Goal: Information Seeking & Learning: Learn about a topic

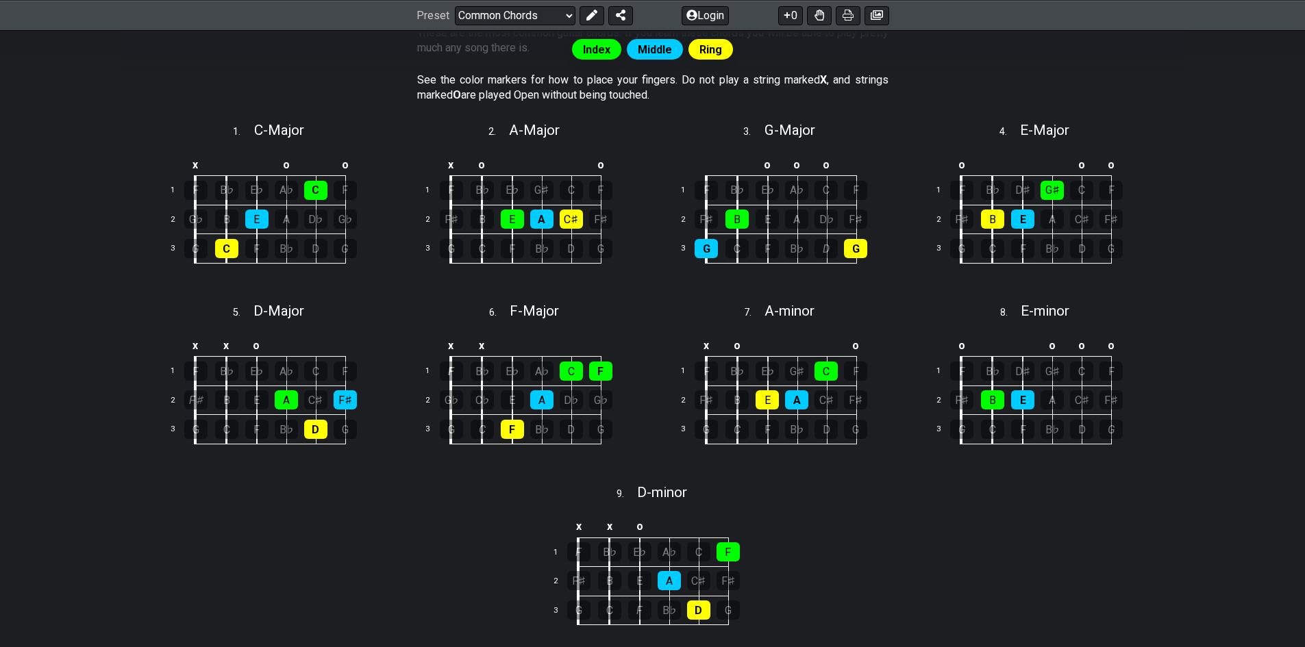
scroll to position [342, 0]
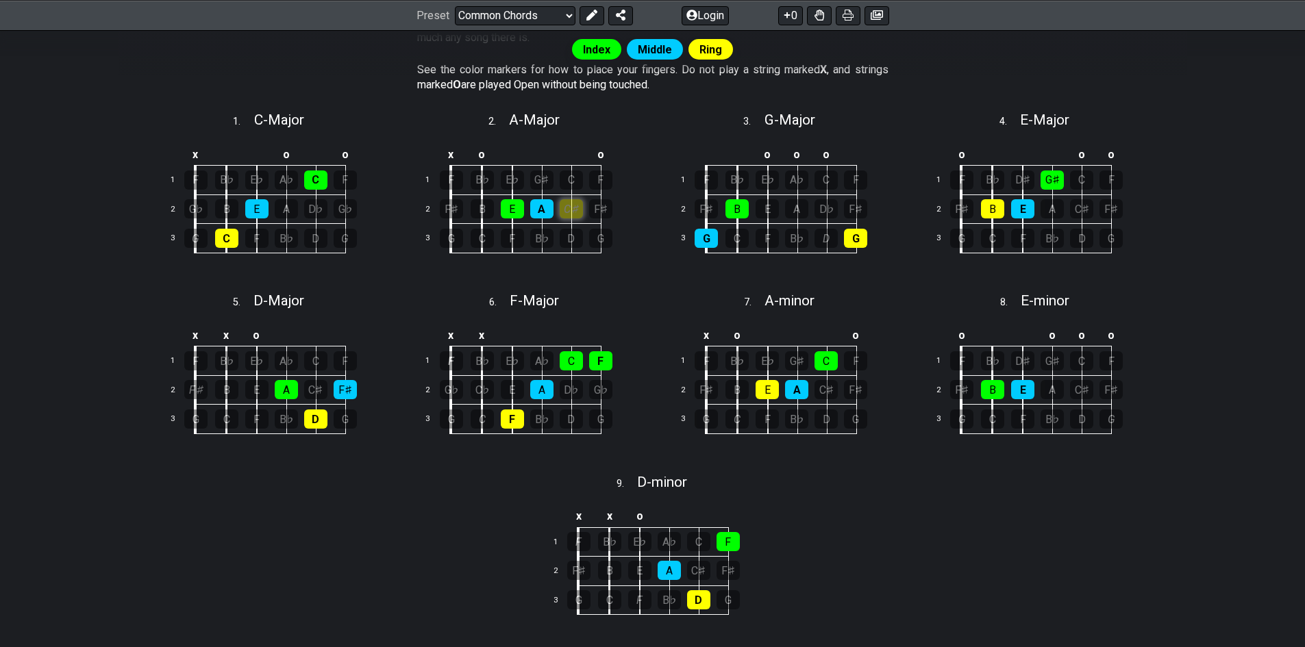
click at [572, 213] on div "C♯" at bounding box center [571, 208] width 23 height 19
click at [540, 208] on div "A" at bounding box center [541, 208] width 23 height 19
click at [473, 211] on div "B" at bounding box center [482, 208] width 23 height 19
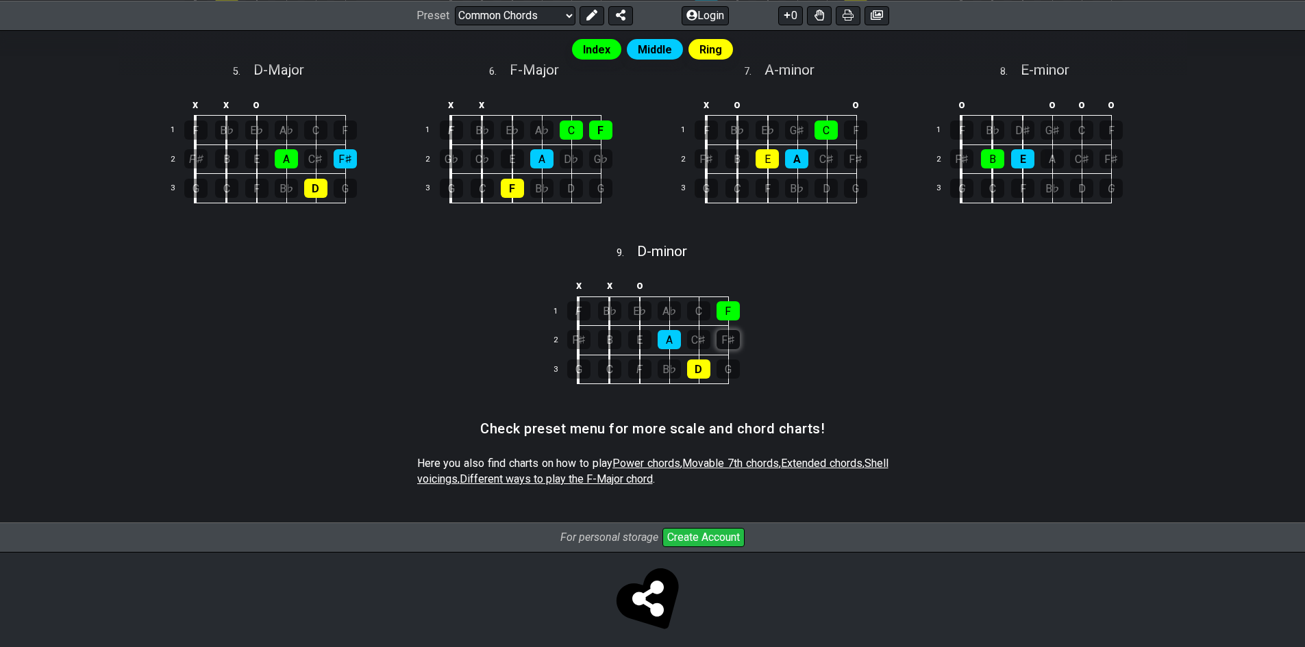
scroll to position [582, 0]
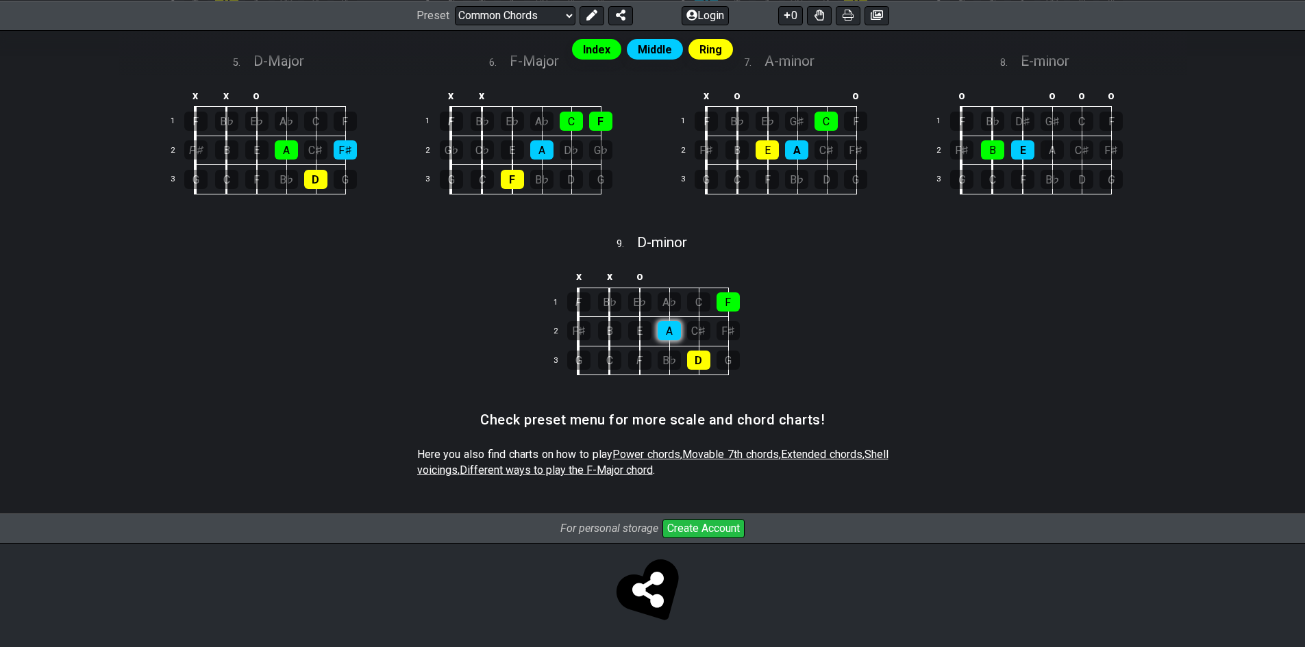
click at [666, 332] on div "A" at bounding box center [668, 330] width 23 height 19
click at [705, 360] on div "D" at bounding box center [698, 360] width 23 height 19
click at [736, 301] on div "F" at bounding box center [727, 301] width 23 height 19
click at [625, 329] on td "B" at bounding box center [625, 331] width 31 height 29
click at [649, 340] on td "E" at bounding box center [655, 331] width 30 height 29
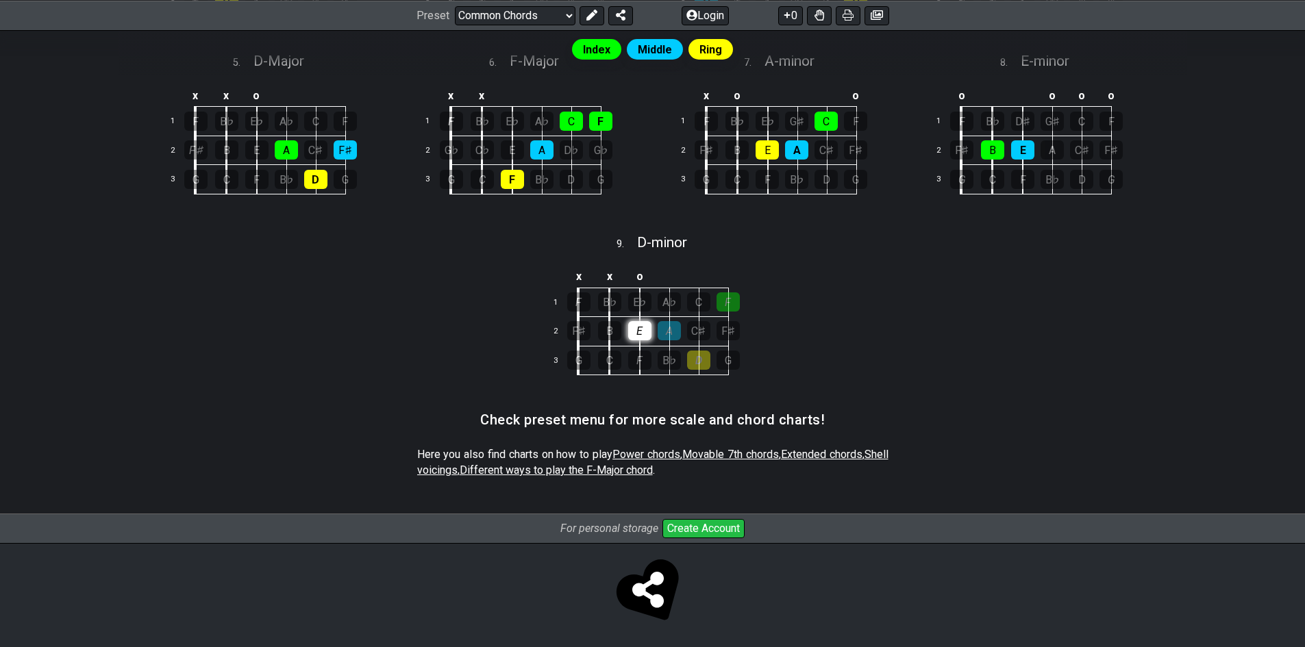
click at [641, 335] on div "E" at bounding box center [639, 330] width 23 height 19
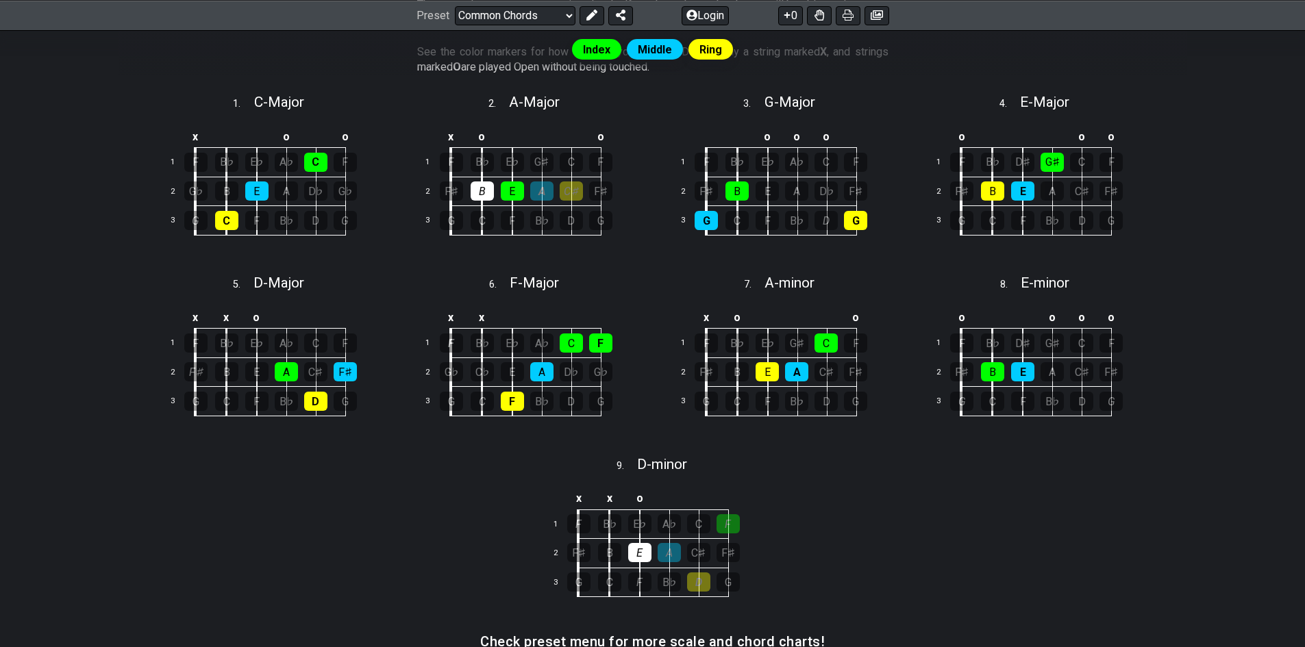
scroll to position [240, 0]
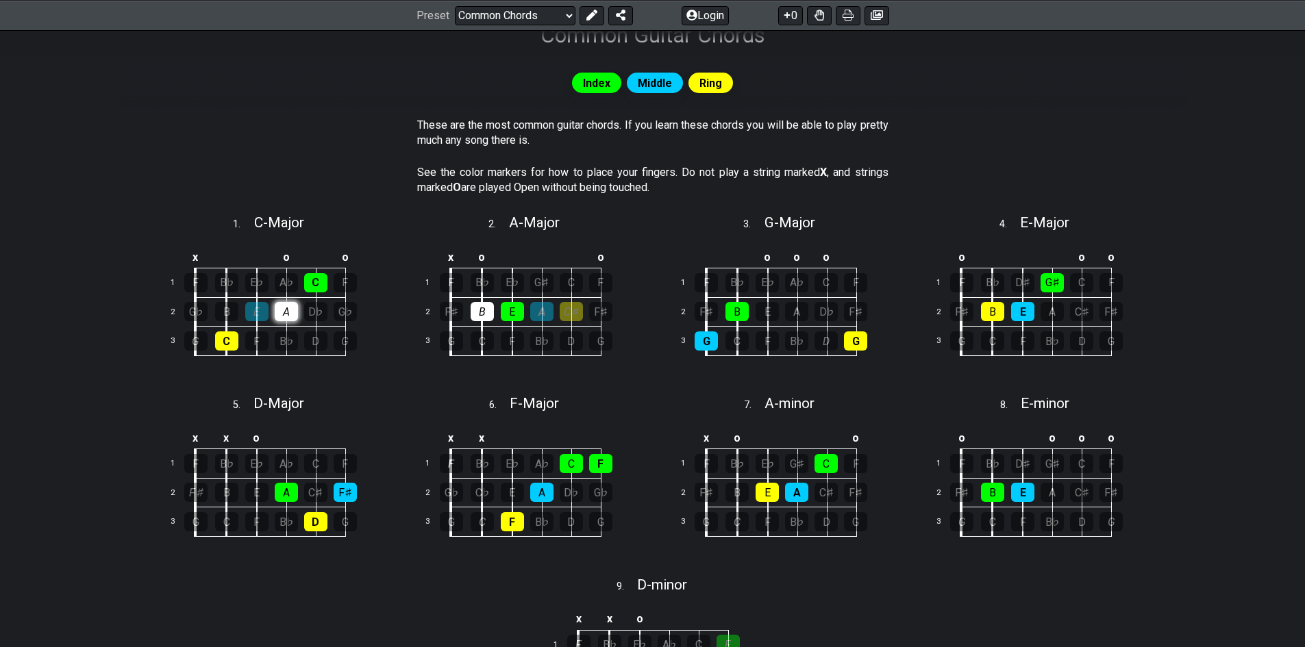
drag, startPoint x: 277, startPoint y: 307, endPoint x: 295, endPoint y: 311, distance: 17.6
click at [295, 311] on tr "2 G♭ B E A D♭ G♭" at bounding box center [268, 311] width 213 height 29
click at [289, 314] on div "A" at bounding box center [286, 311] width 23 height 19
click at [262, 316] on div "E" at bounding box center [256, 311] width 23 height 19
click at [275, 358] on div "x o o 1 F B♭ E♭ A♭ C F 2 G♭ B E A D♭ G♭ 3 G C F B♭ D G" at bounding box center [269, 311] width 247 height 154
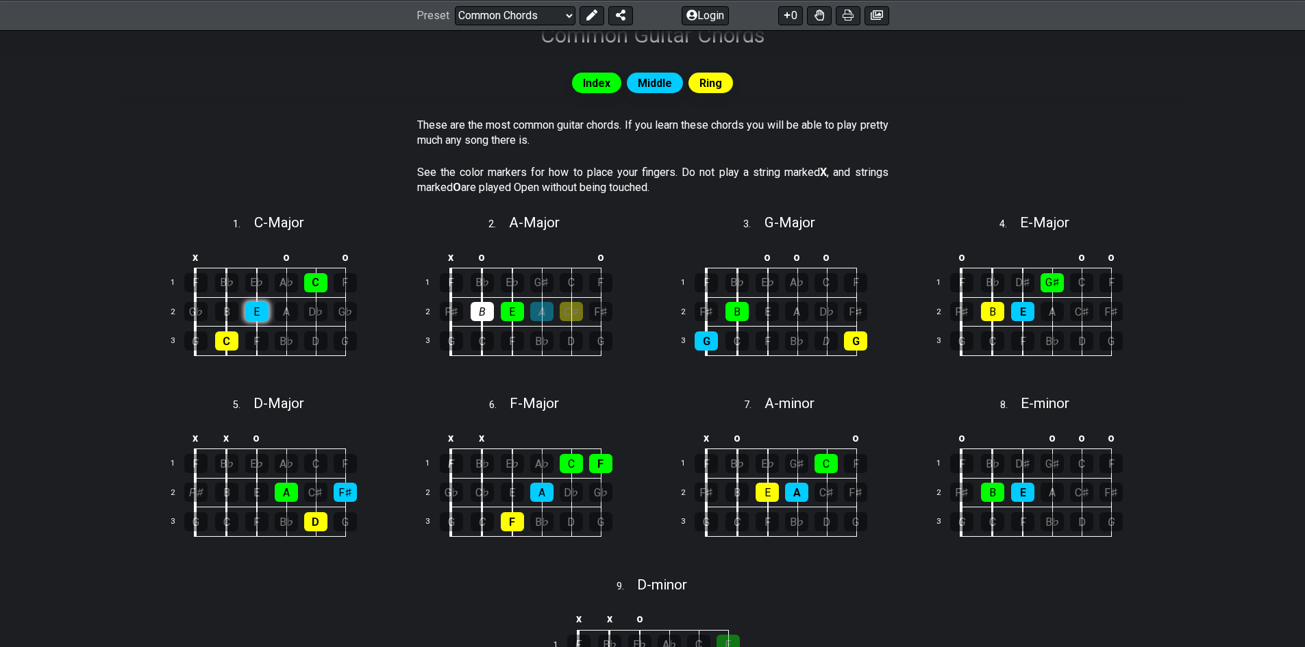
click at [262, 303] on div "E" at bounding box center [256, 311] width 23 height 19
click at [279, 414] on div "x x o 1 F B♭ E♭ A♭ C F 2 F♯ B E A C♯ F♯ 3 G C F B♭ D G" at bounding box center [269, 491] width 247 height 154
click at [223, 332] on div "C" at bounding box center [226, 340] width 23 height 19
click at [229, 335] on div "C" at bounding box center [226, 340] width 23 height 19
click at [255, 319] on div "E" at bounding box center [256, 311] width 23 height 19
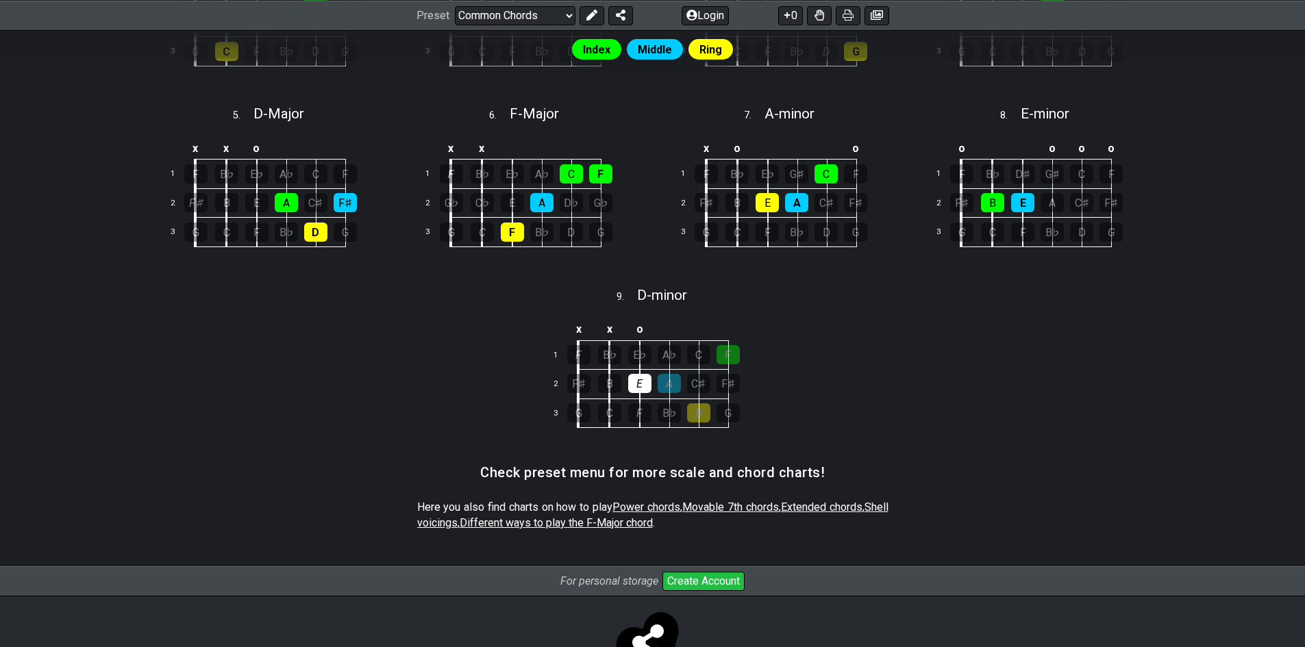
scroll to position [582, 0]
